Goal: Transaction & Acquisition: Book appointment/travel/reservation

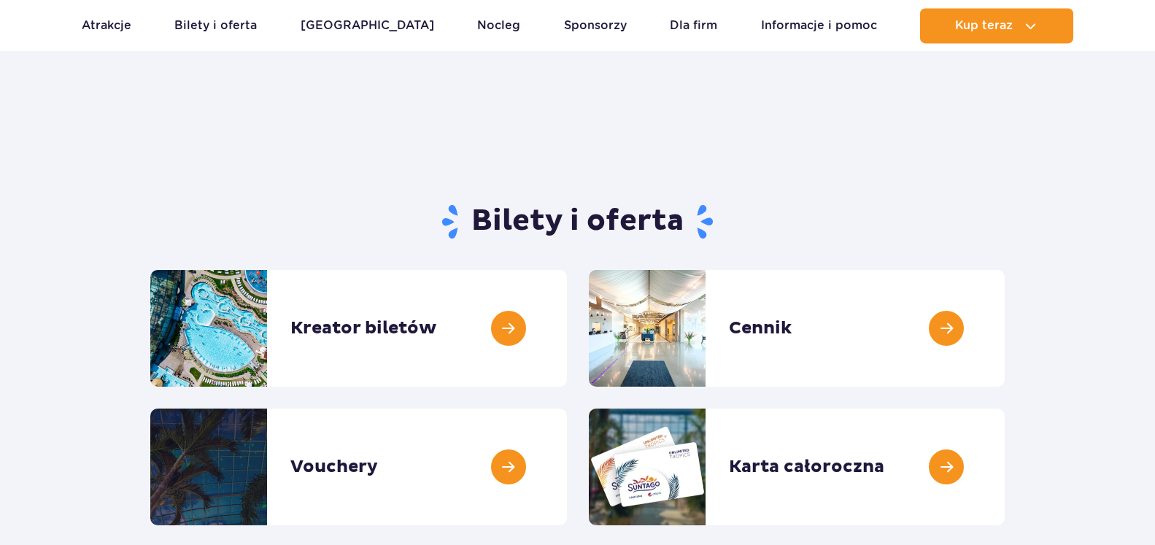
scroll to position [74, 0]
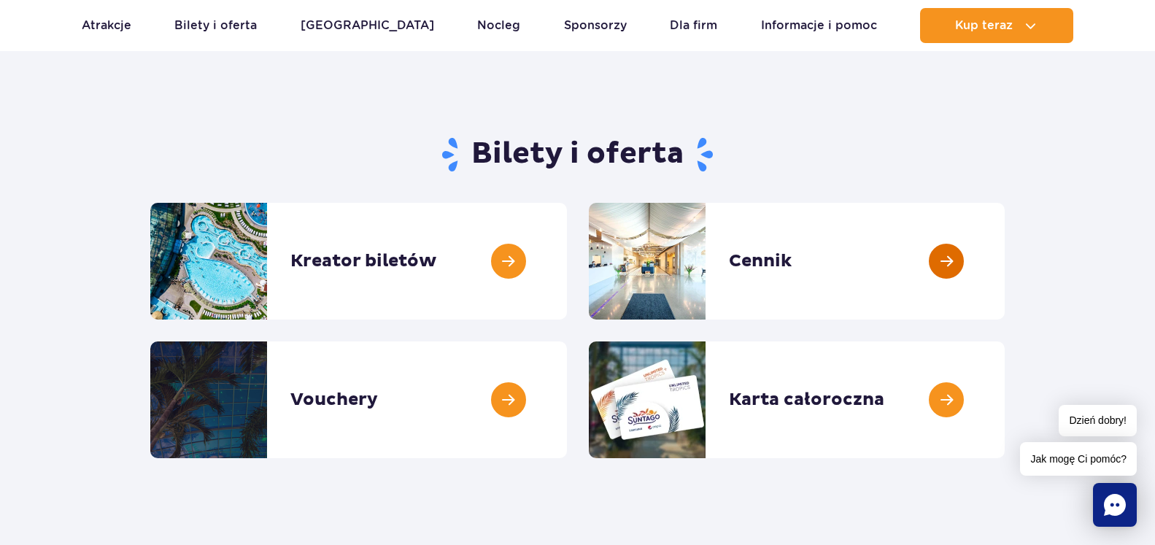
click at [1004, 261] on link at bounding box center [1004, 261] width 0 height 117
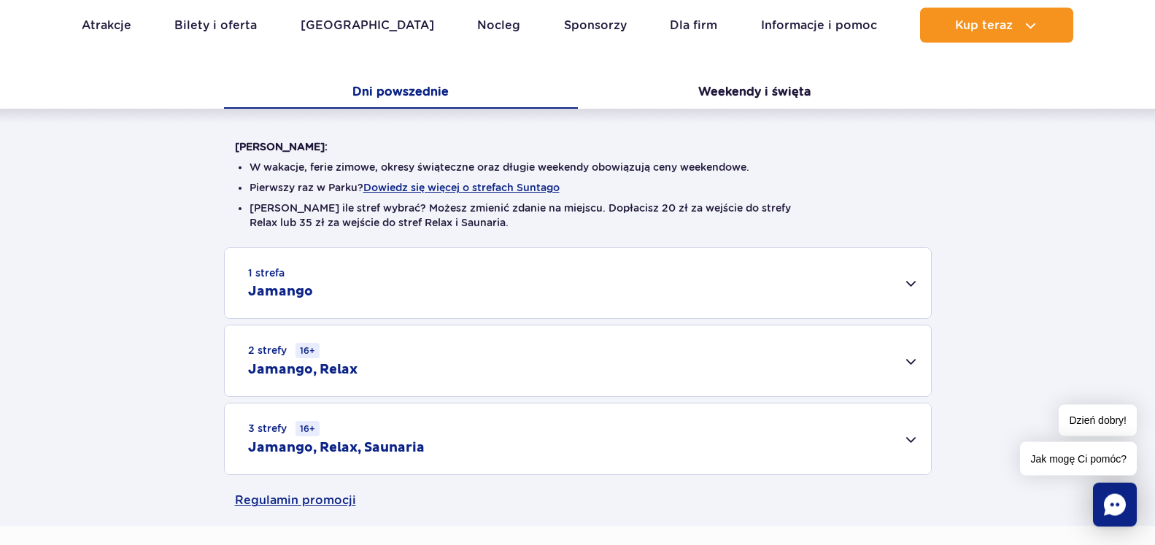
scroll to position [372, 0]
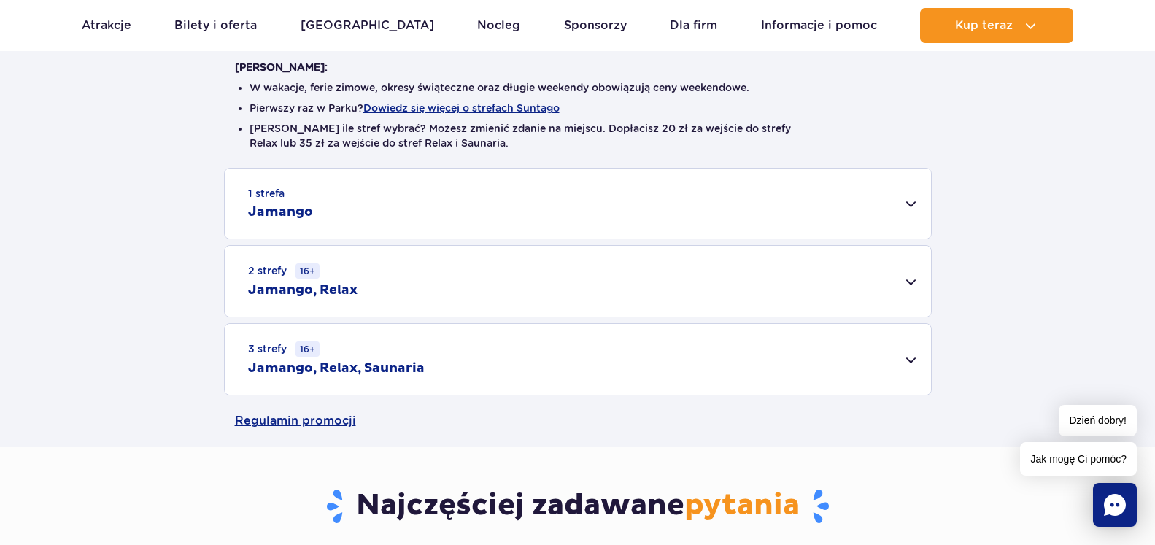
click at [592, 216] on div "1 strefa Jamango" at bounding box center [578, 203] width 706 height 70
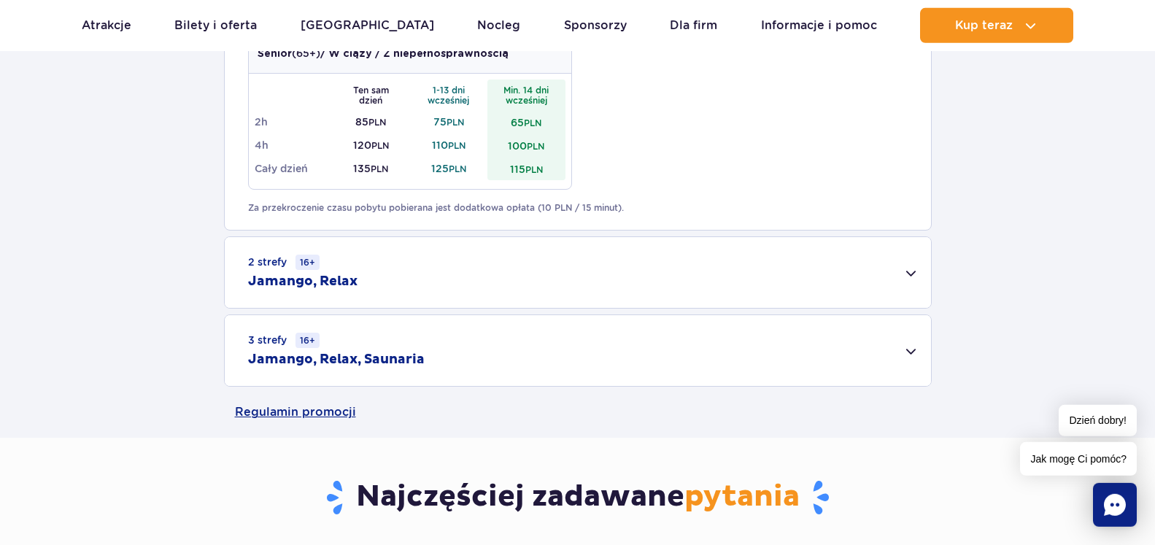
scroll to position [967, 0]
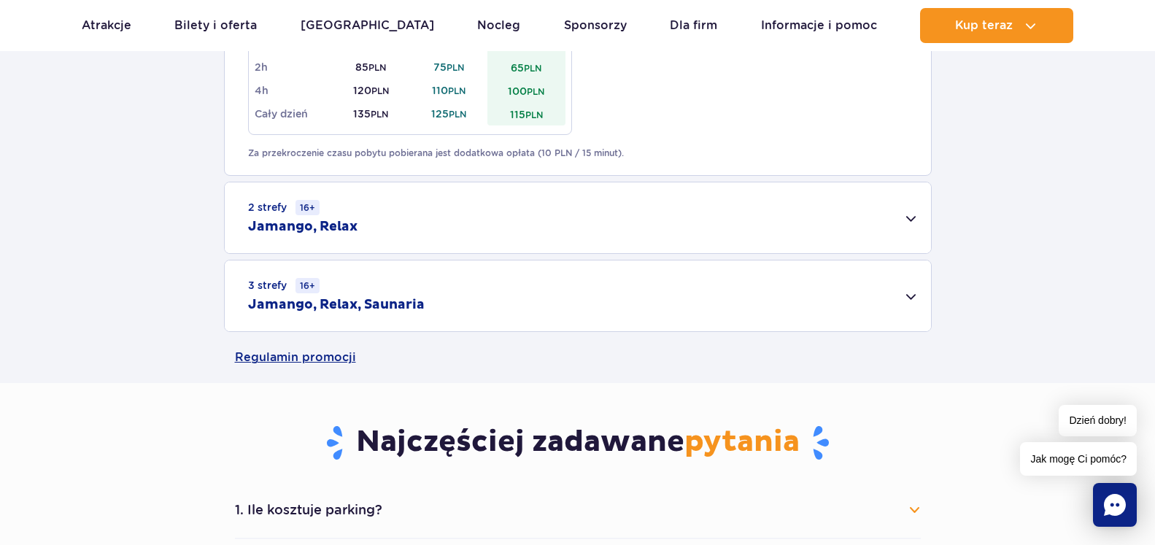
click at [336, 221] on h2 "Jamango, Relax" at bounding box center [302, 227] width 109 height 18
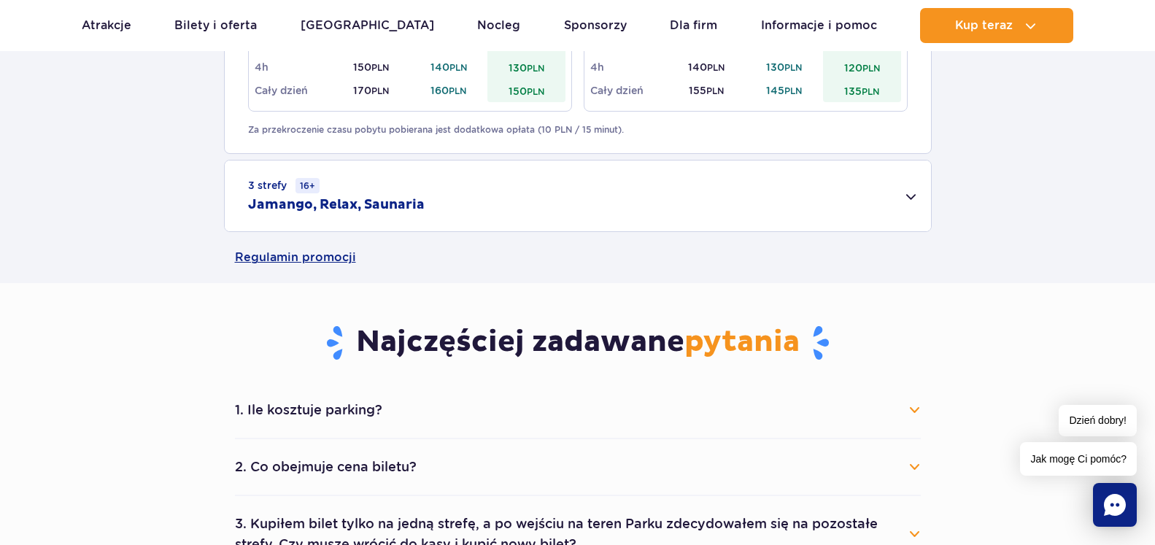
scroll to position [1414, 0]
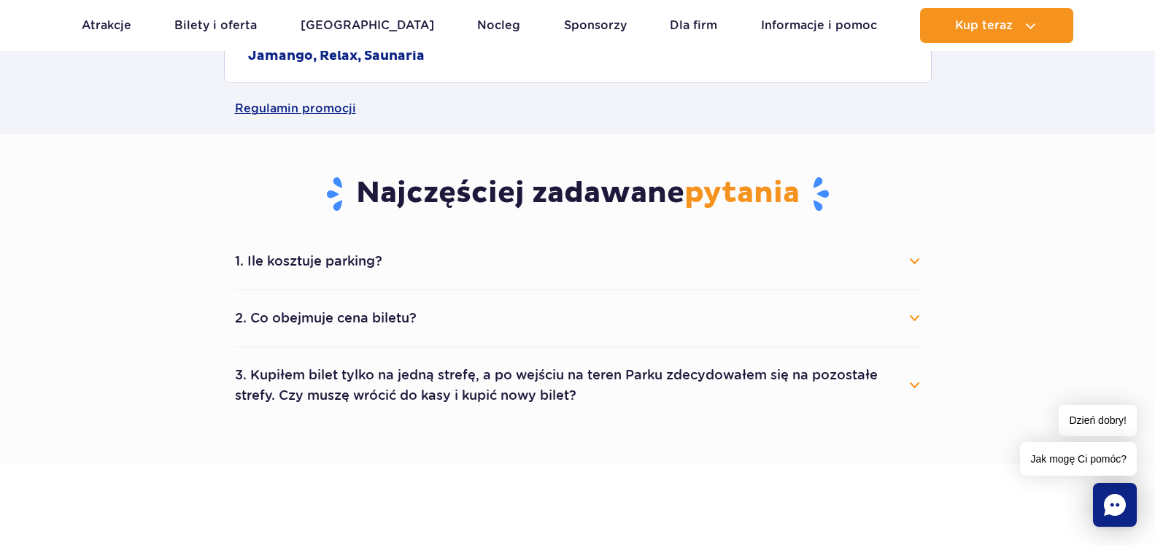
click at [336, 279] on li "1. Ile kosztuje parking? Parking kosztuje 25 zł za każdy rozpoczęty dzień kalen…" at bounding box center [578, 261] width 686 height 57
click at [345, 265] on button "1. Ile kosztuje parking?" at bounding box center [578, 261] width 686 height 32
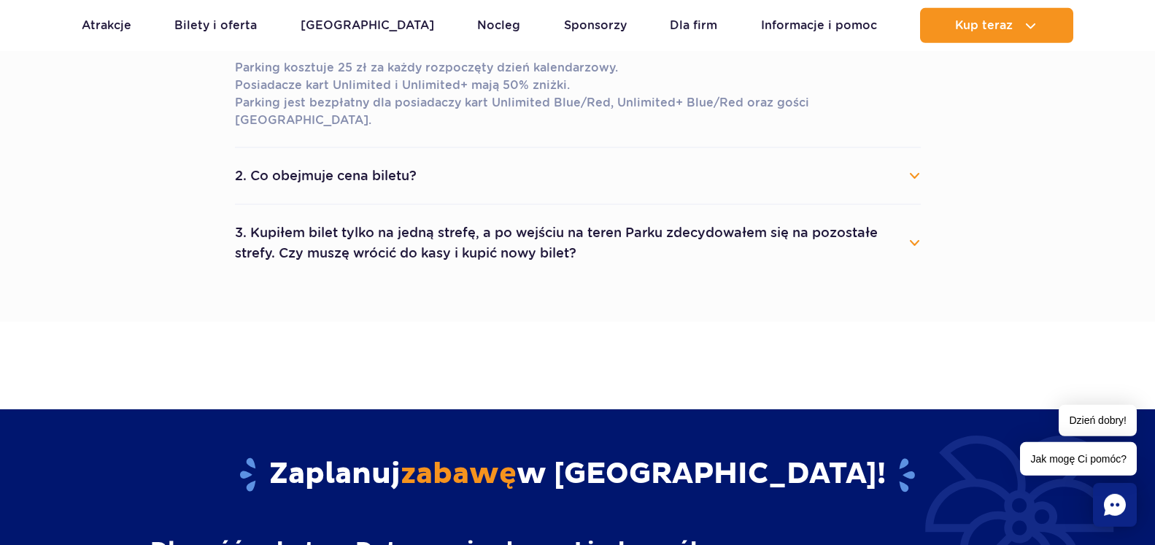
scroll to position [1637, 0]
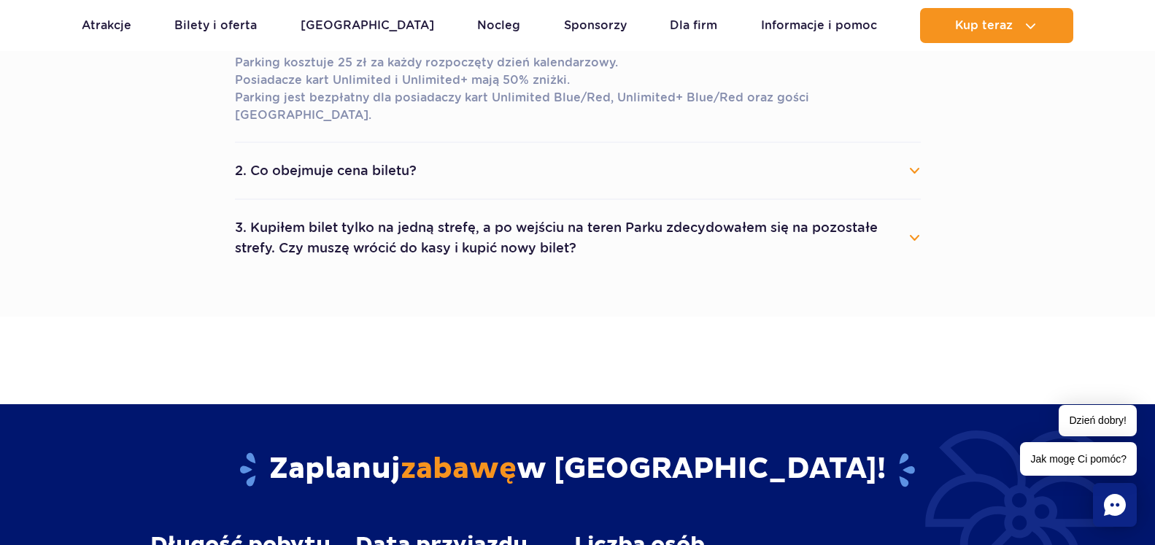
click at [458, 222] on button "3. Kupiłem bilet tylko na jedną strefę, a po wejściu na teren Parku zdecydowałe…" at bounding box center [578, 238] width 686 height 53
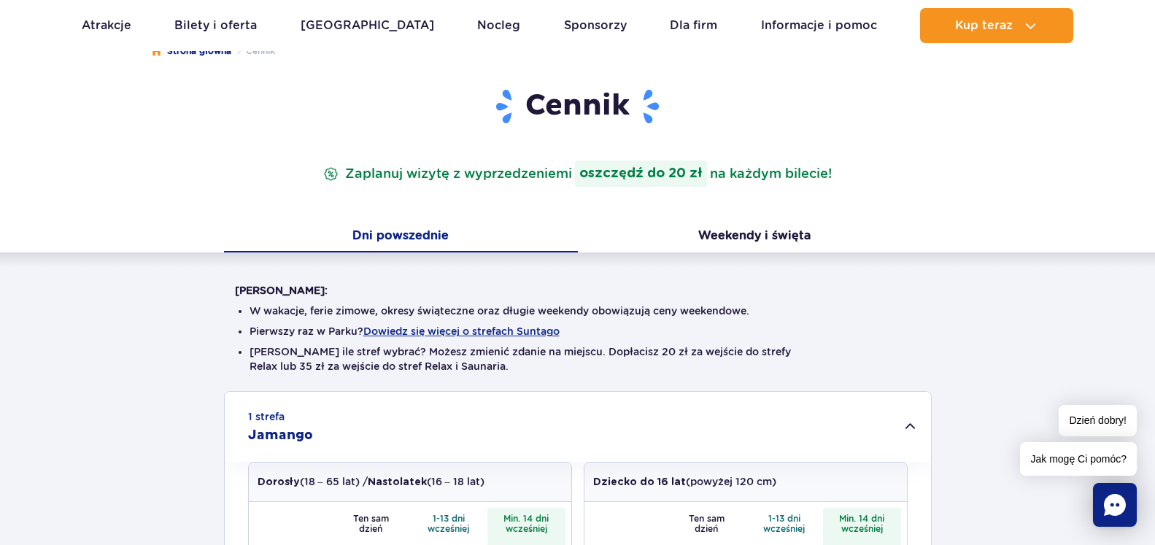
scroll to position [0, 0]
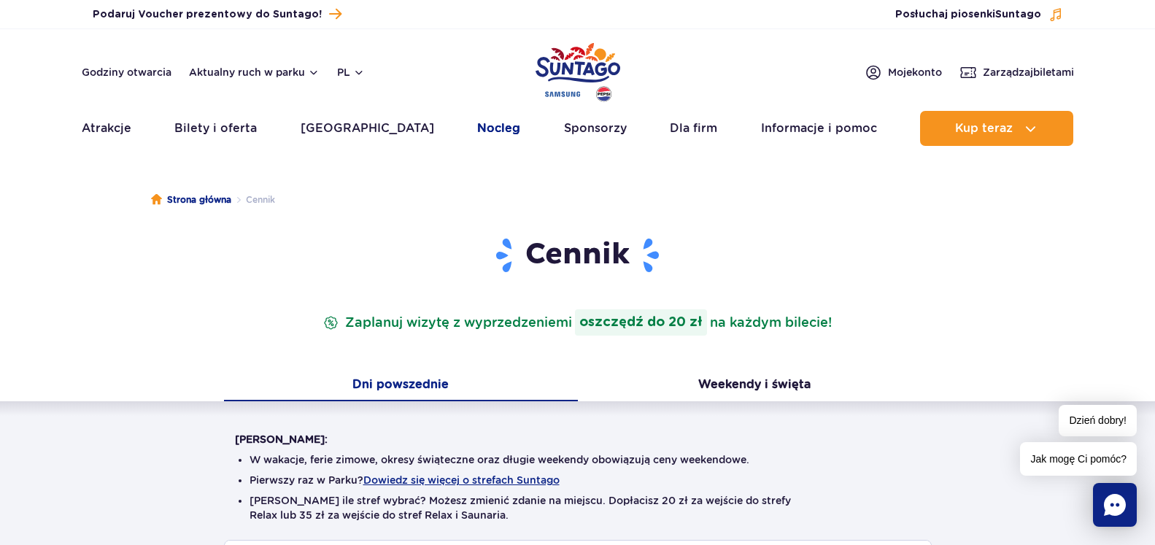
click at [477, 123] on link "Nocleg" at bounding box center [498, 128] width 43 height 35
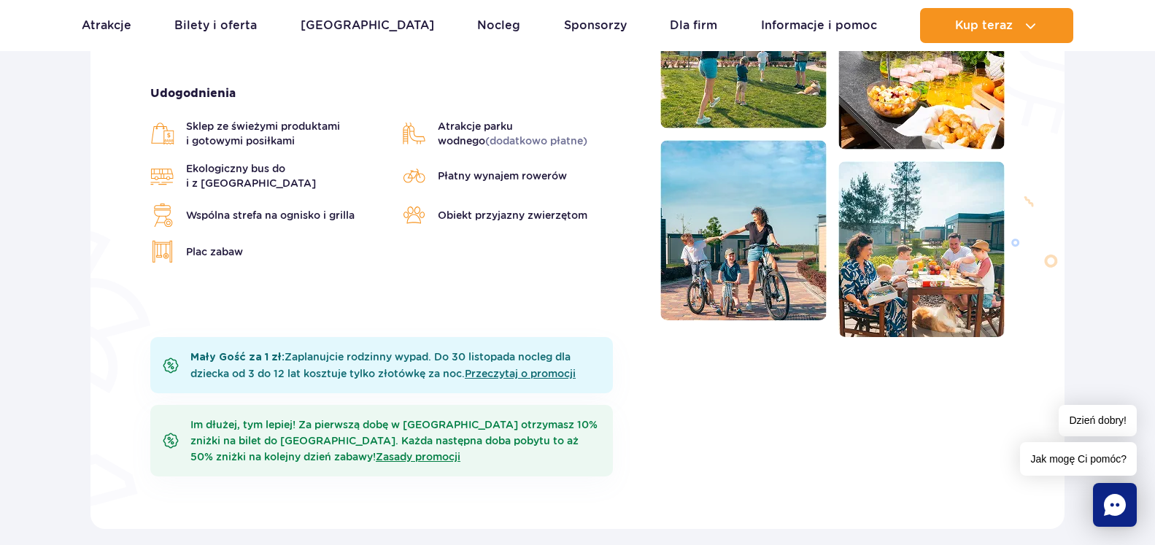
scroll to position [595, 0]
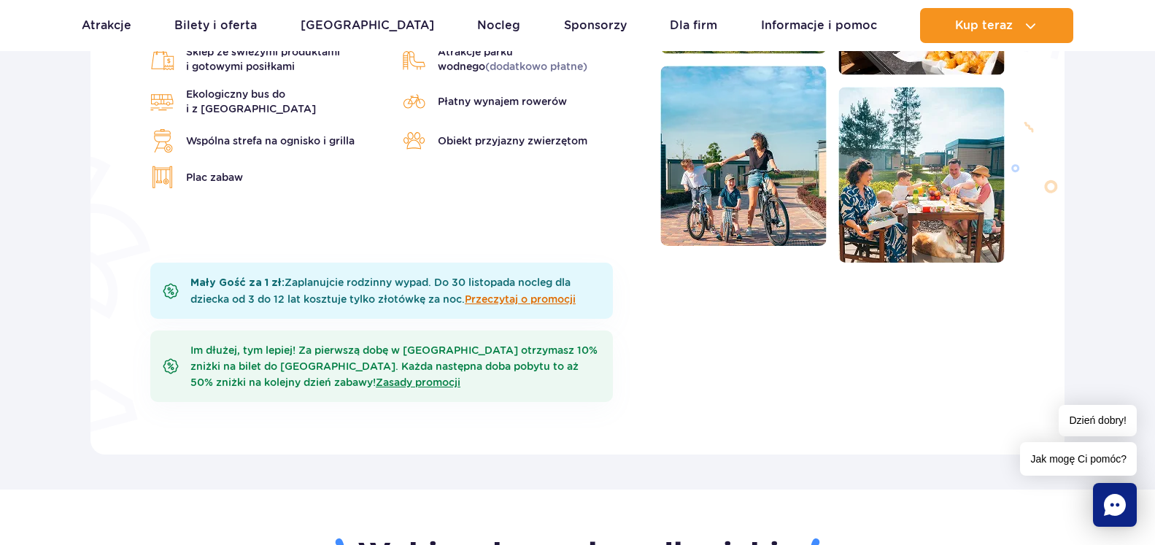
click at [503, 303] on link "Przeczytaj o promocji" at bounding box center [520, 299] width 111 height 12
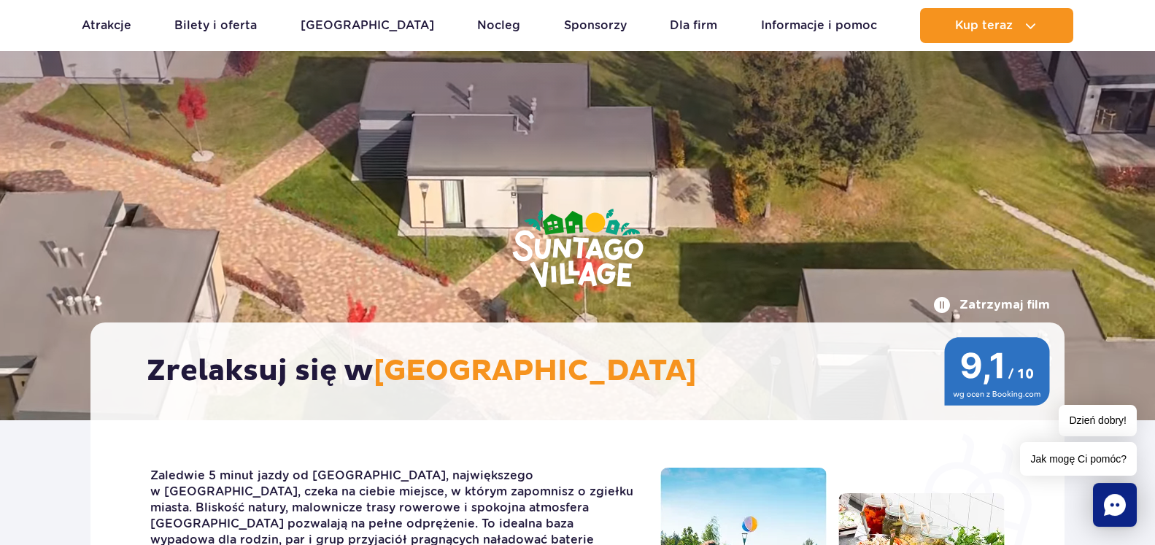
scroll to position [0, 0]
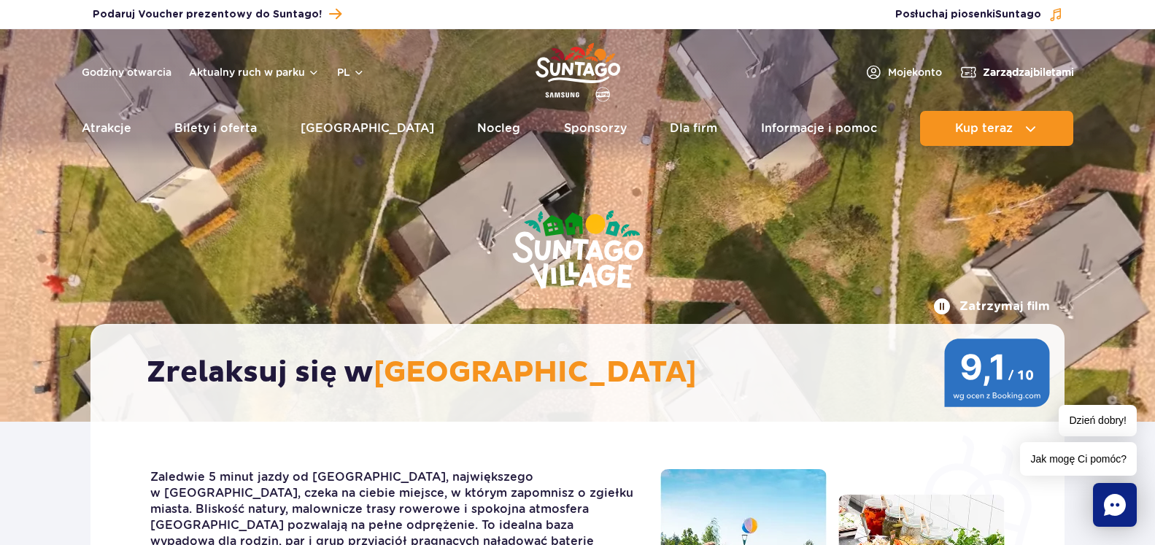
click at [1024, 71] on span "Zarządzaj biletami" at bounding box center [1027, 72] width 91 height 15
